Goal: Task Accomplishment & Management: Manage account settings

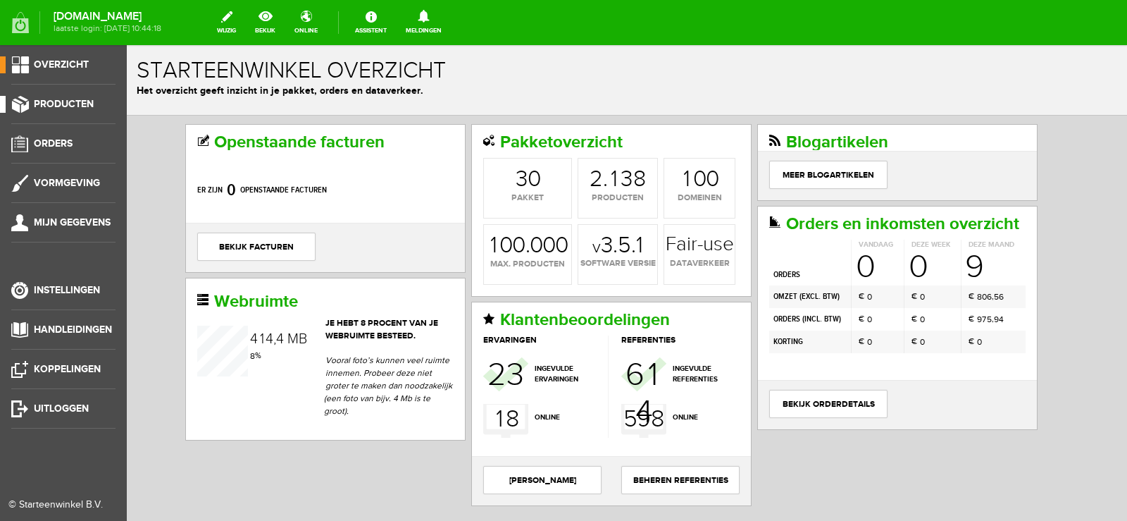
click at [69, 102] on span "Producten" at bounding box center [64, 104] width 60 height 12
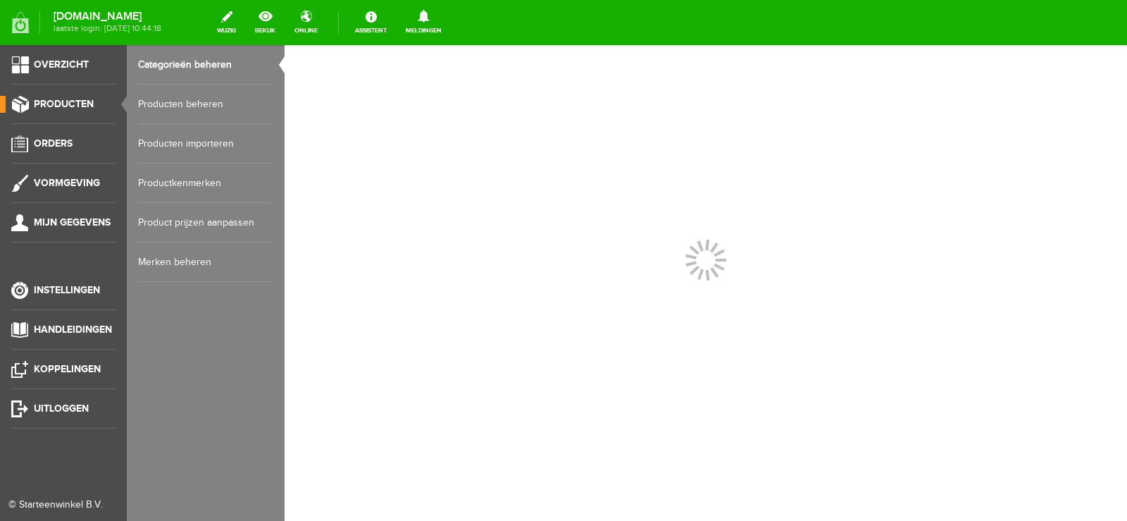
click at [214, 101] on link "Producten beheren" at bounding box center [205, 104] width 135 height 39
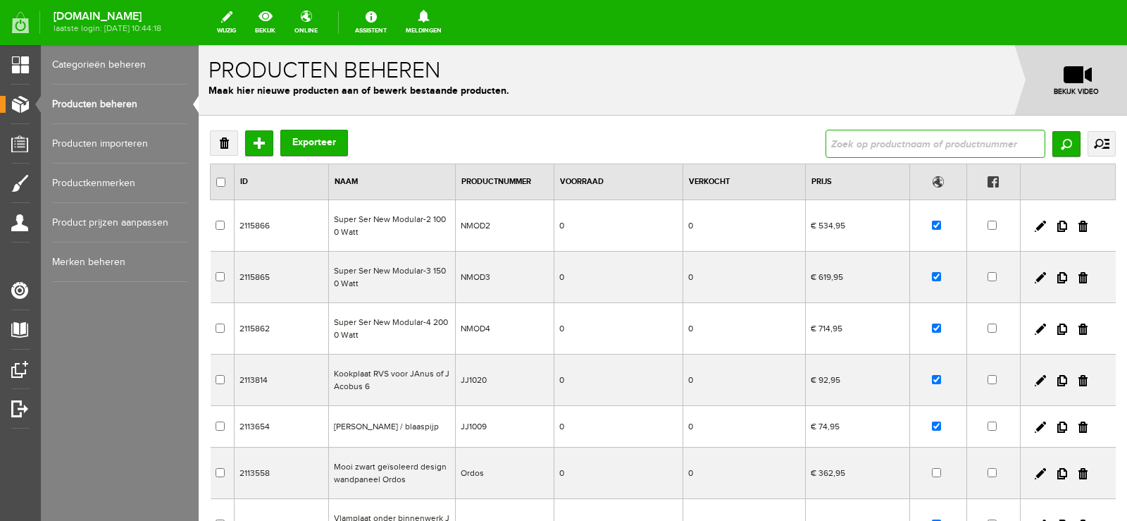
click at [855, 136] on input "text" at bounding box center [936, 144] width 220 height 28
type input "850010005"
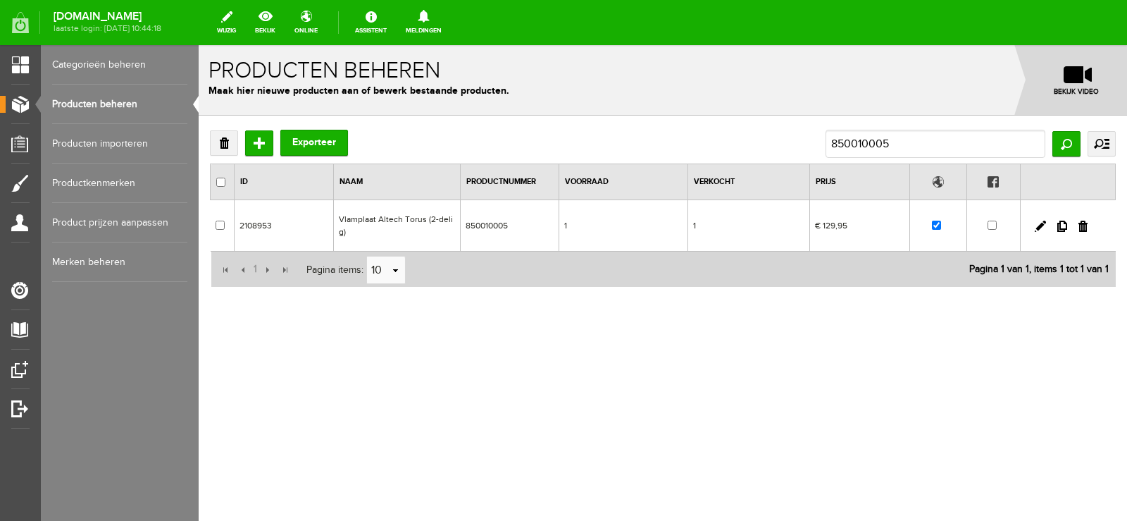
click at [642, 227] on td "1" at bounding box center [623, 225] width 129 height 51
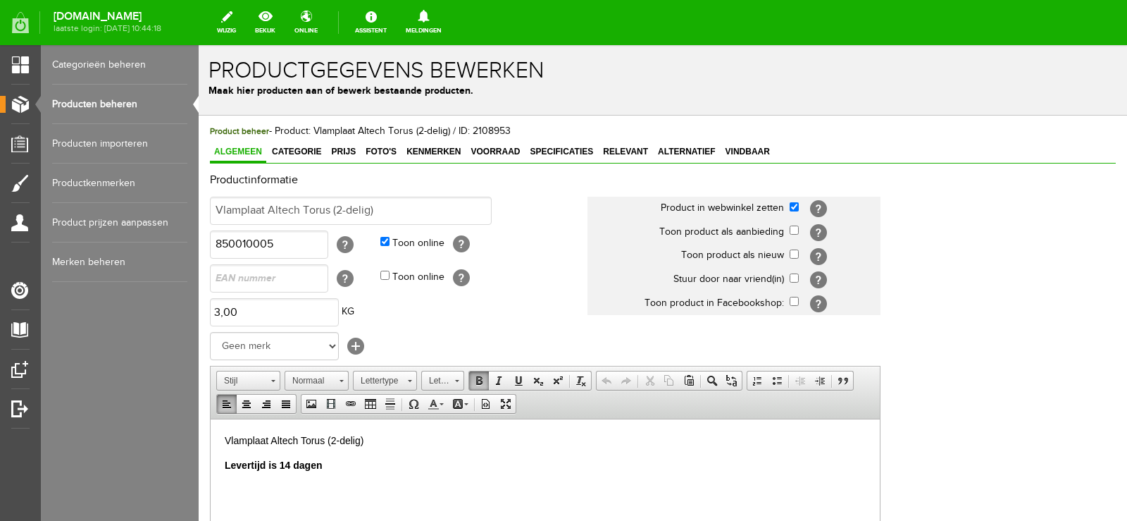
click at [221, 461] on html "Vlamplaat Altech Torus (2-delig) Levertijd is 14 dagen" at bounding box center [545, 453] width 669 height 68
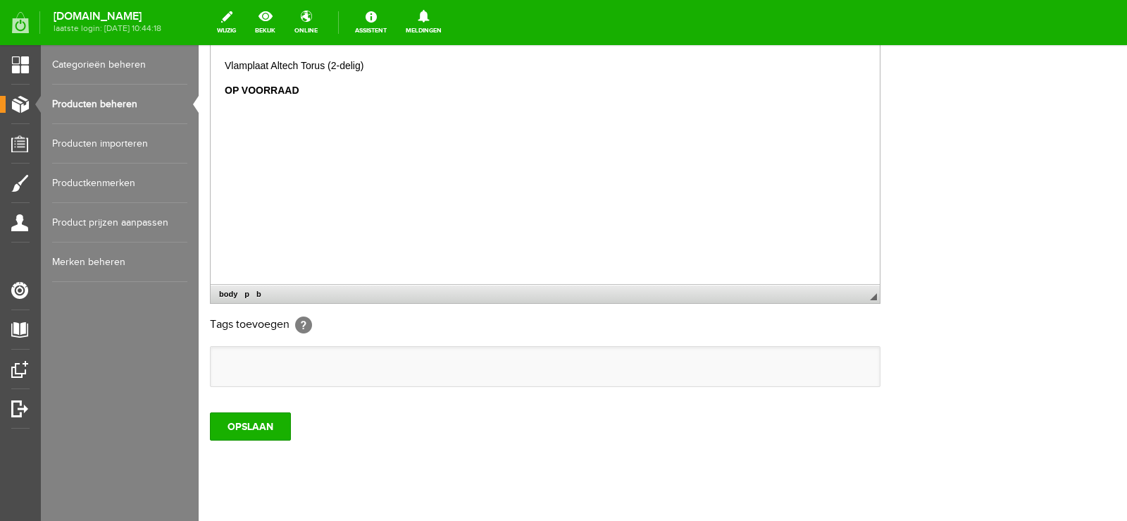
scroll to position [399, 0]
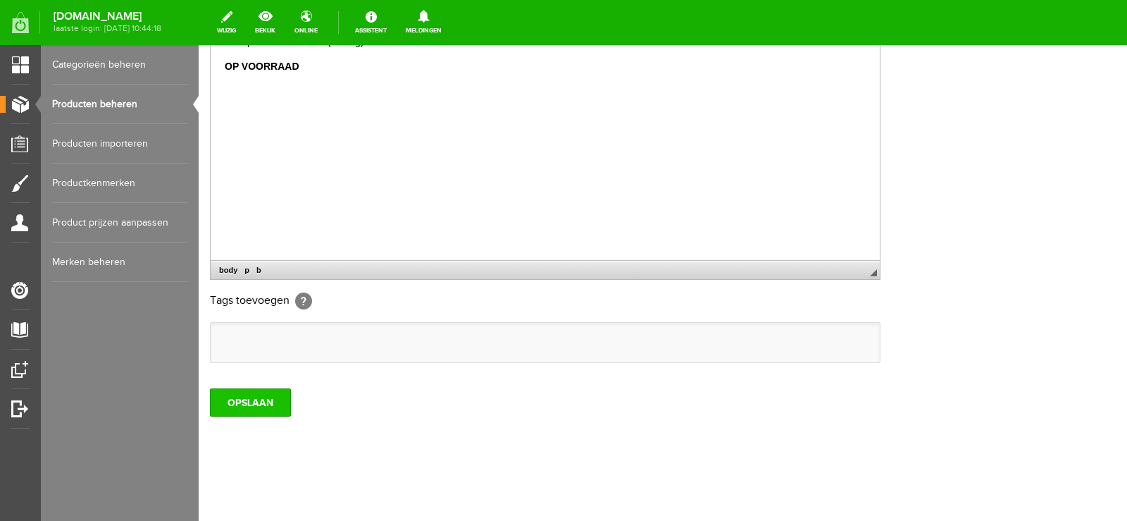
click at [240, 399] on input "OPSLAAN" at bounding box center [250, 402] width 81 height 28
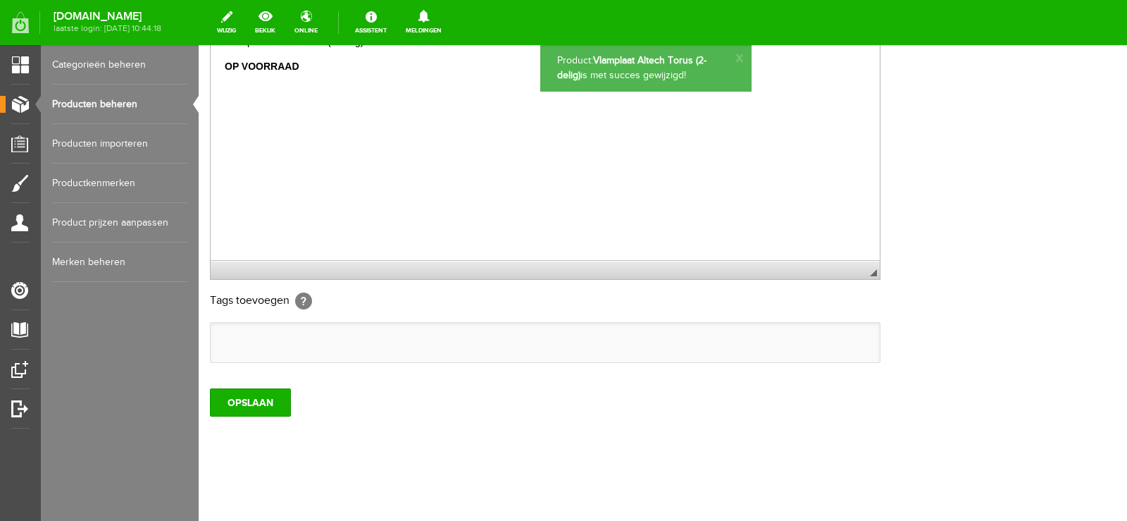
scroll to position [0, 0]
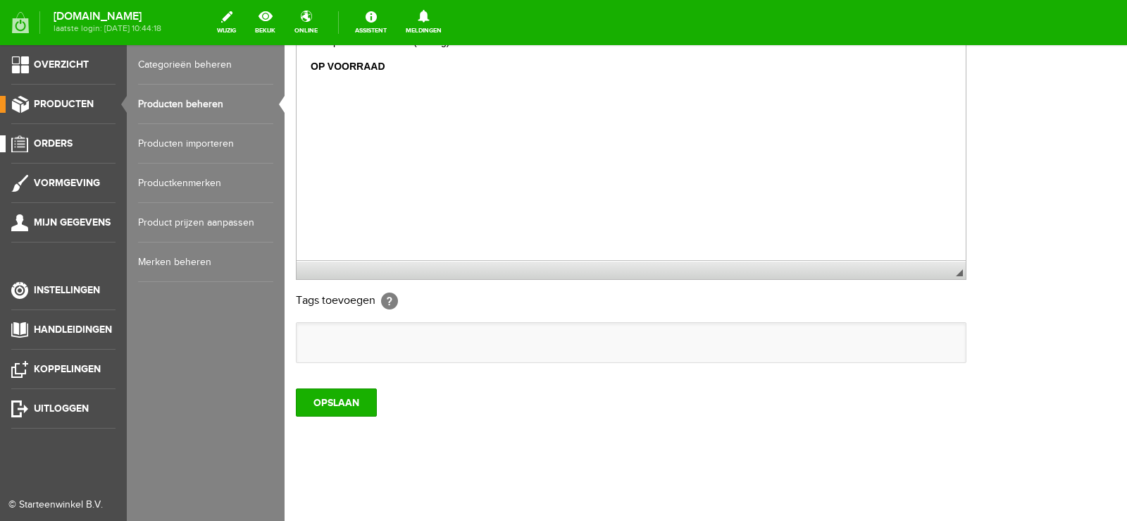
click at [45, 142] on span "Orders" at bounding box center [53, 143] width 39 height 12
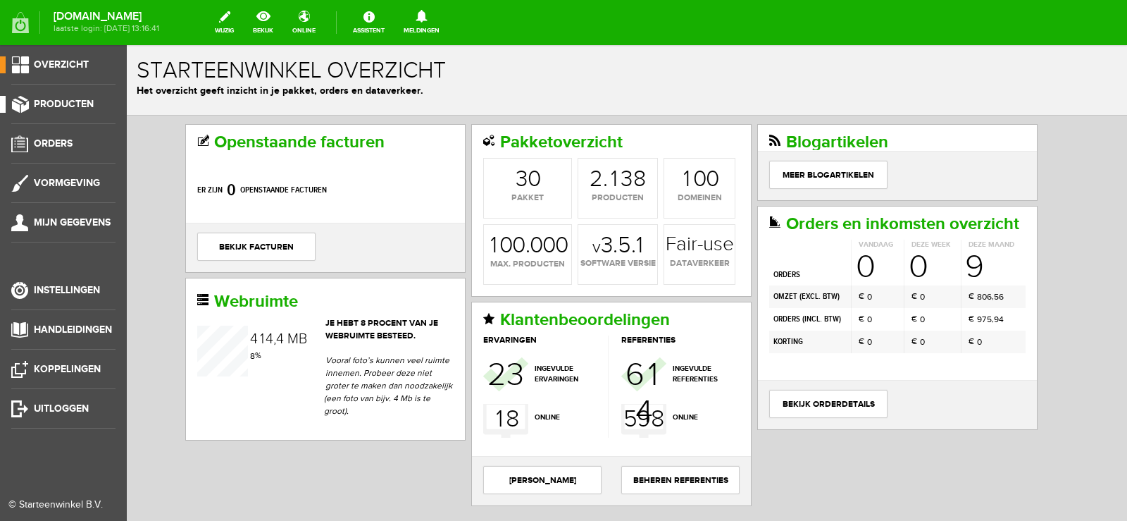
click at [64, 100] on span "Producten" at bounding box center [64, 104] width 60 height 12
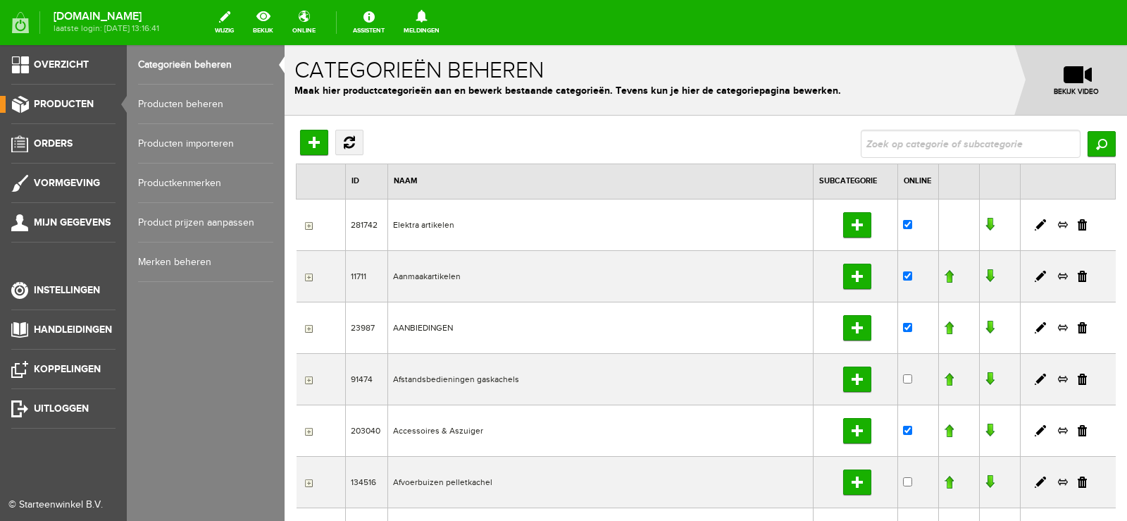
click at [194, 99] on link "Producten beheren" at bounding box center [205, 104] width 135 height 39
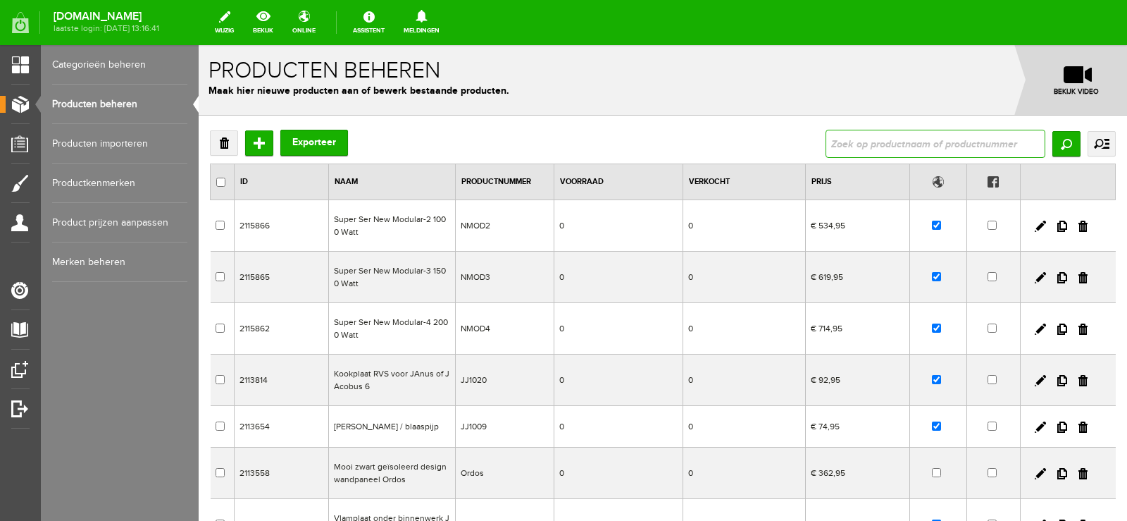
click at [844, 145] on input "text" at bounding box center [936, 144] width 220 height 28
type input "850010005"
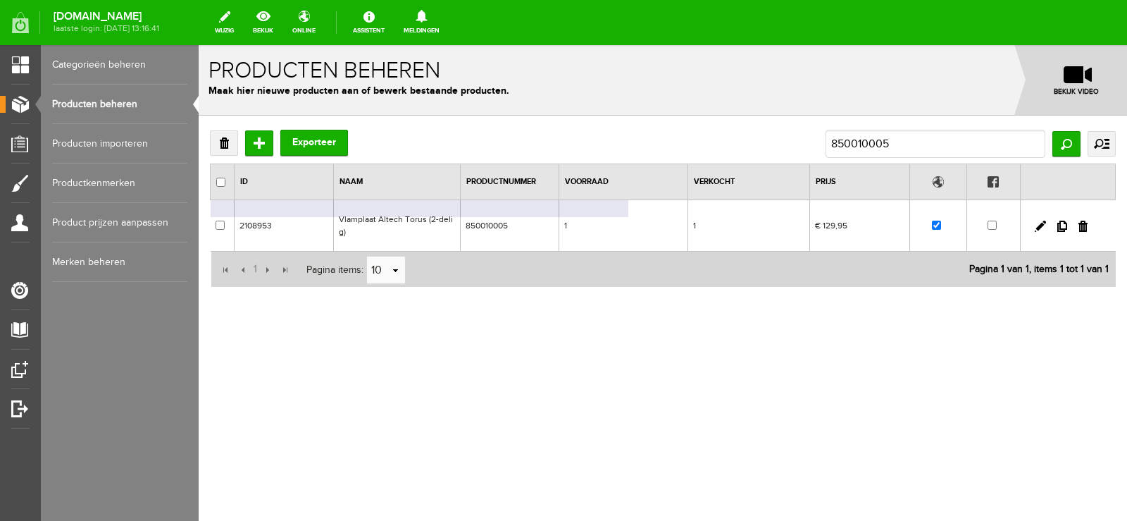
drag, startPoint x: 631, startPoint y: 221, endPoint x: 831, endPoint y: 266, distance: 204.4
click at [632, 221] on td "1" at bounding box center [623, 225] width 129 height 51
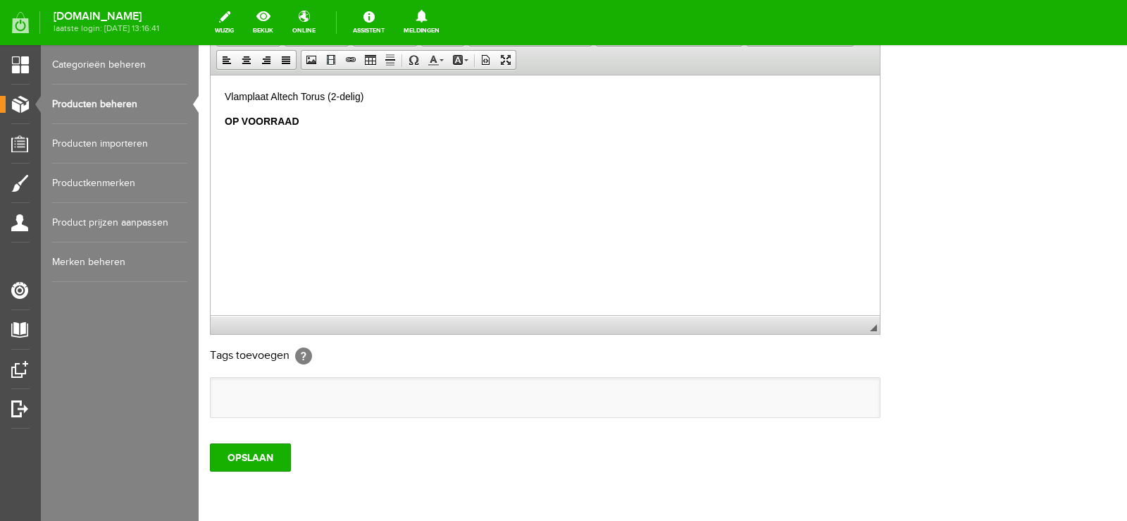
scroll to position [352, 0]
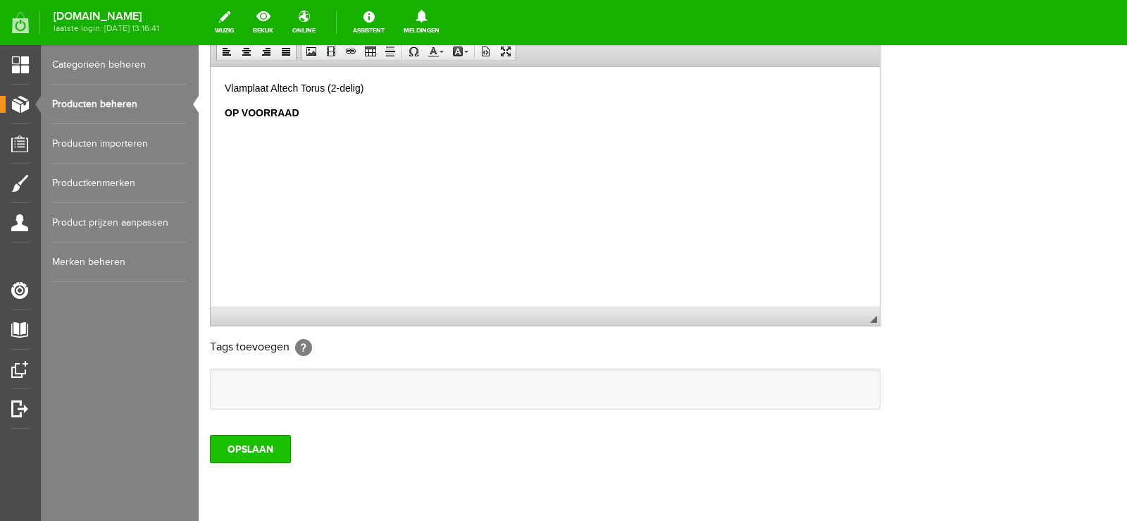
click at [250, 448] on input "OPSLAAN" at bounding box center [250, 449] width 81 height 28
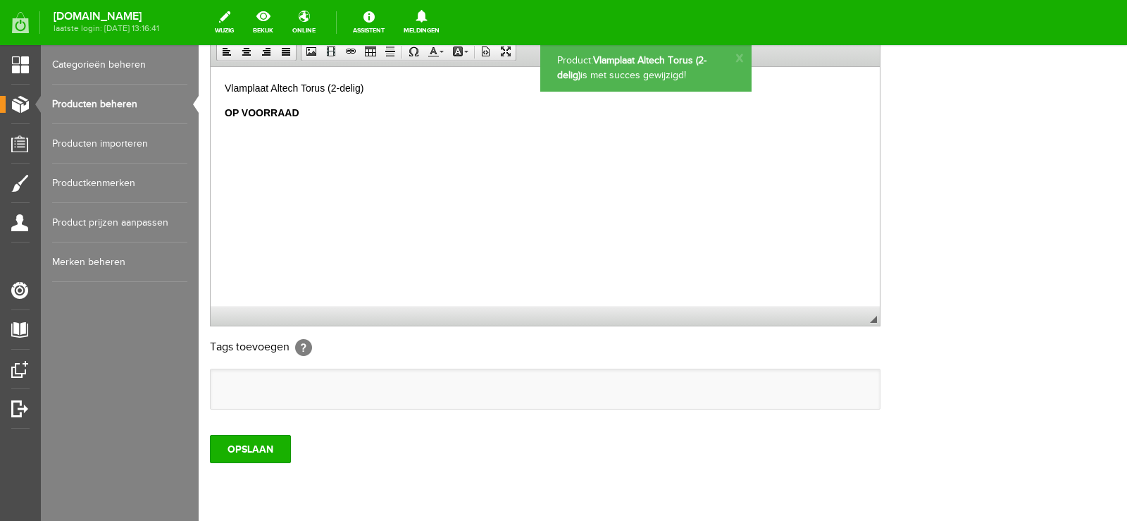
scroll to position [0, 0]
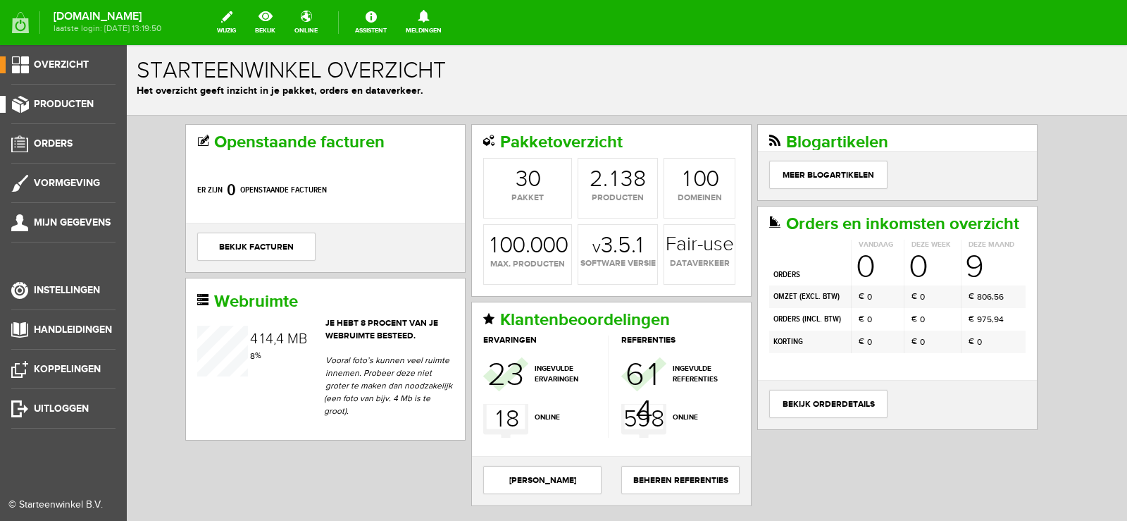
click at [47, 97] on link "Producten" at bounding box center [58, 104] width 116 height 17
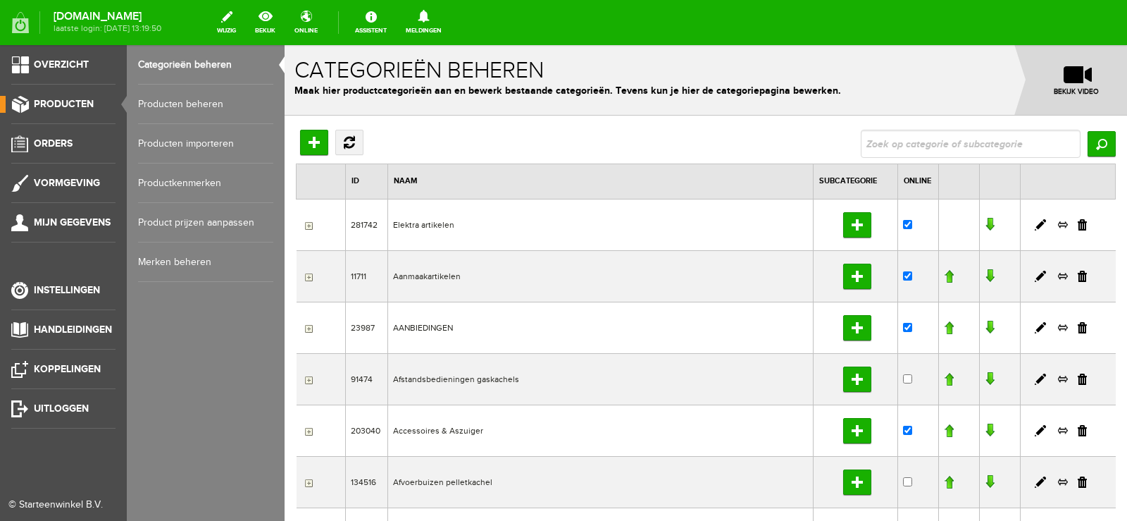
click at [175, 98] on link "Producten beheren" at bounding box center [205, 104] width 135 height 39
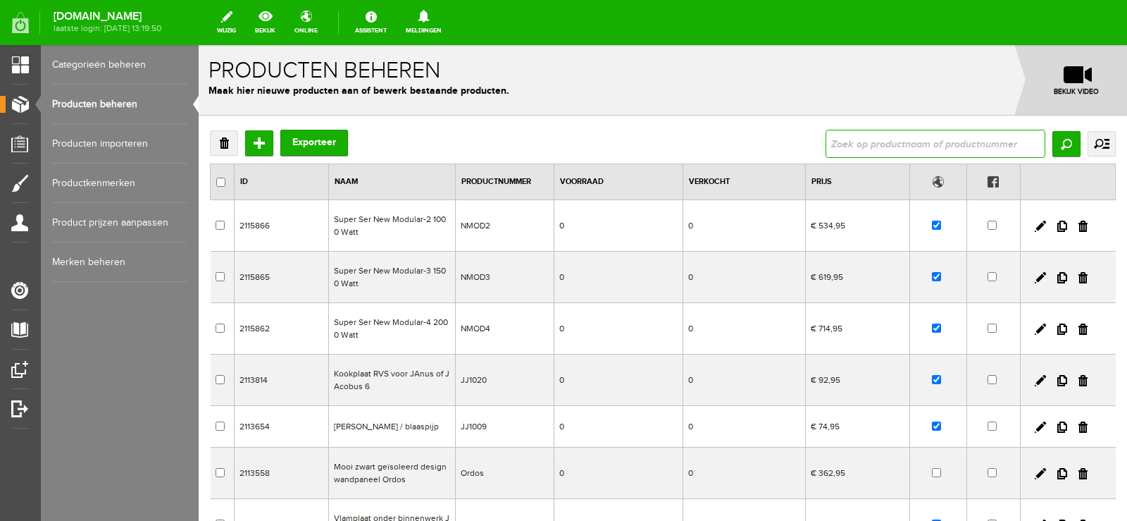
click at [842, 145] on input "text" at bounding box center [936, 144] width 220 height 28
type input "850010004"
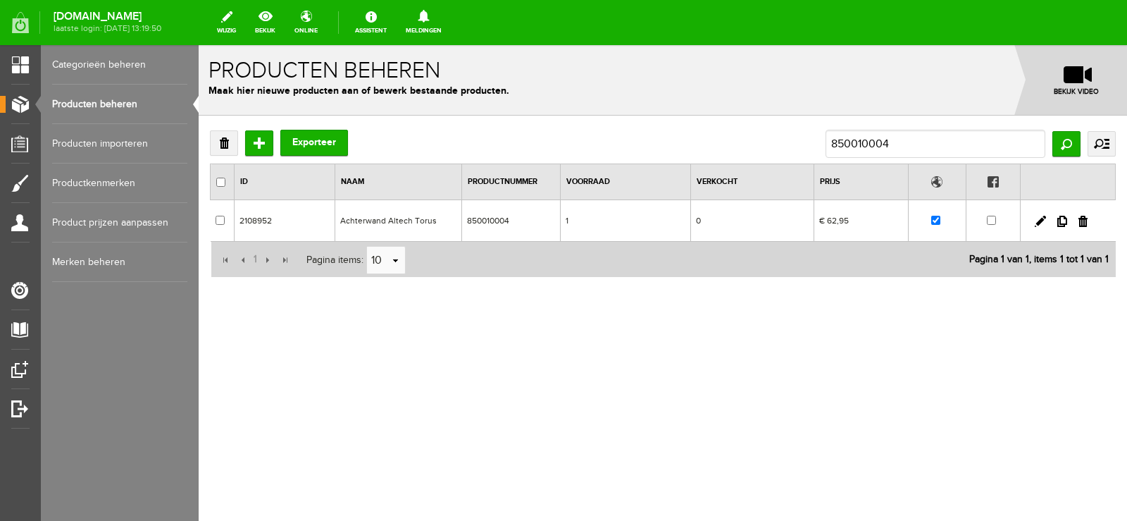
click at [656, 221] on td "1" at bounding box center [625, 221] width 130 height 42
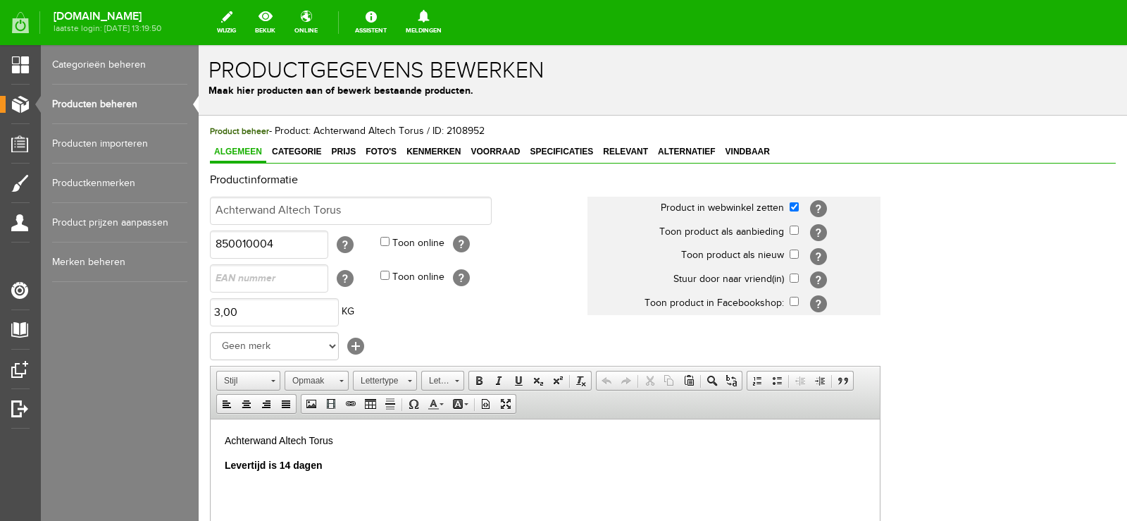
click at [222, 458] on html "Achterwand Altech Torus Levertijd is 14 dagen" at bounding box center [545, 453] width 669 height 68
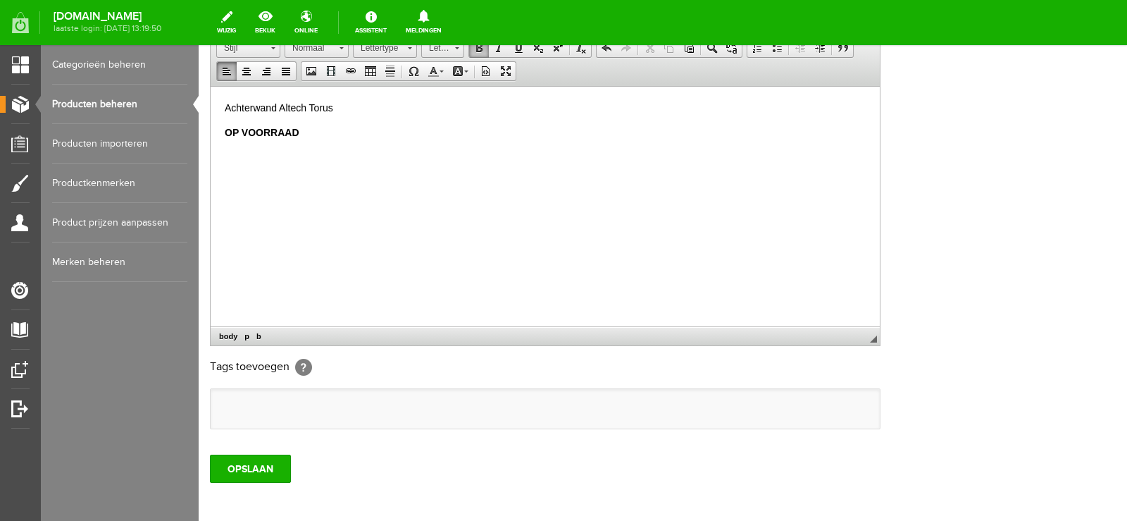
scroll to position [399, 0]
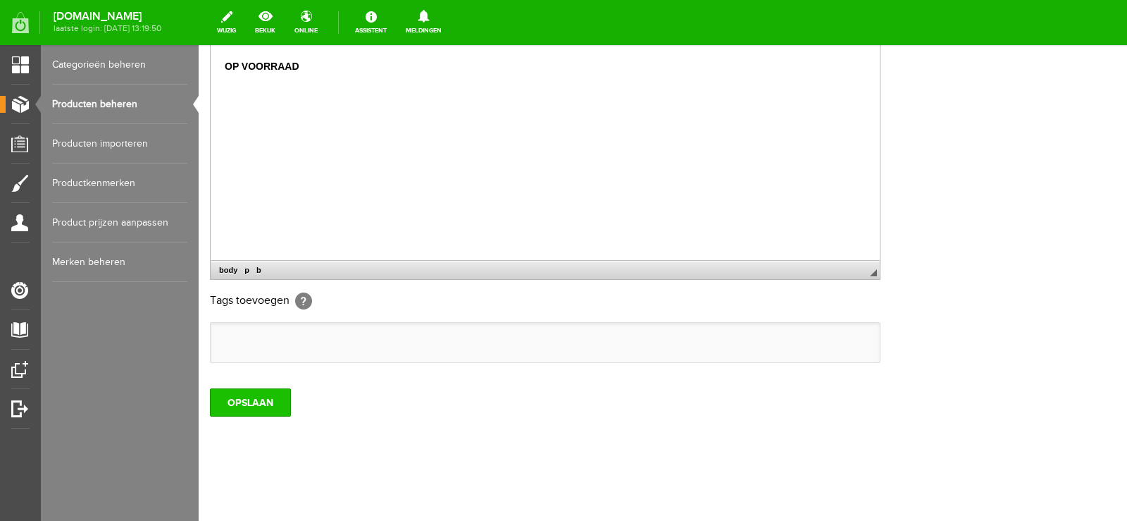
click at [261, 402] on input "OPSLAAN" at bounding box center [250, 402] width 81 height 28
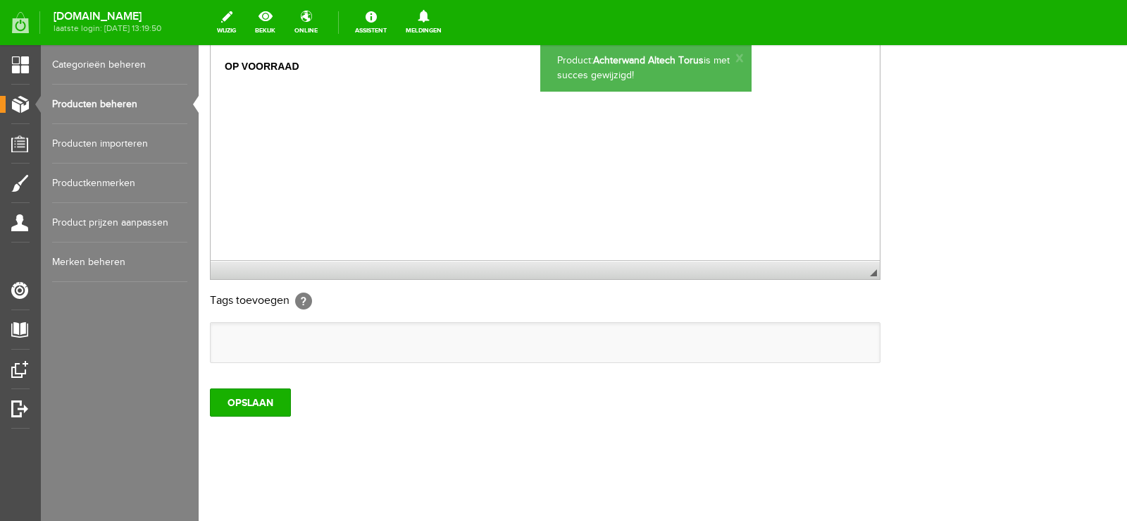
scroll to position [0, 0]
